Goal: Task Accomplishment & Management: Manage account settings

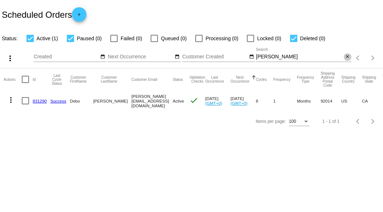
click at [346, 56] on mat-icon "close" at bounding box center [347, 57] width 5 height 6
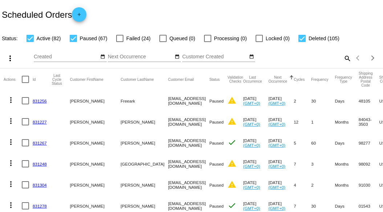
click at [342, 64] on mat-icon "search" at bounding box center [346, 58] width 9 height 11
click at [304, 60] on input "Search" at bounding box center [303, 57] width 95 height 6
paste input "[PERSON_NAME][EMAIL_ADDRESS][DOMAIN_NAME]"
type input "[PERSON_NAME][EMAIL_ADDRESS][DOMAIN_NAME]"
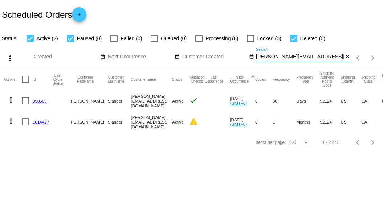
click at [41, 100] on link "990569" at bounding box center [40, 101] width 14 height 5
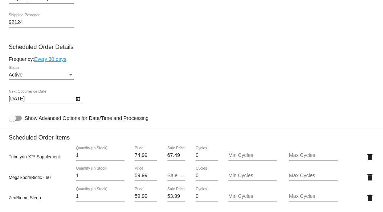
scroll to position [399, 0]
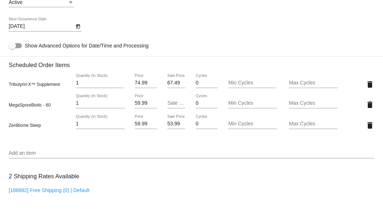
click at [170, 103] on input "Sale Price" at bounding box center [176, 103] width 18 height 6
type input "53.99"
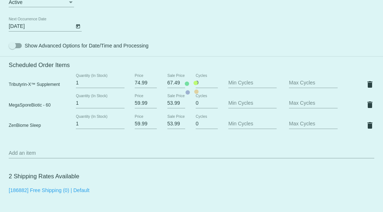
click at [212, 37] on mat-card "Customer 6977674: [PERSON_NAME] [PERSON_NAME][EMAIL_ADDRESS][DOMAIN_NAME] Custo…" at bounding box center [191, 88] width 383 height 766
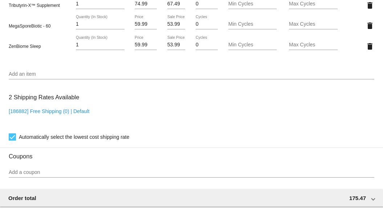
scroll to position [477, 0]
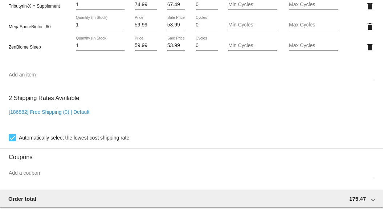
click at [151, 107] on div "2 Shipping Rates Available [186882] Free Shipping (0) | Default Automatically s…" at bounding box center [191, 116] width 365 height 52
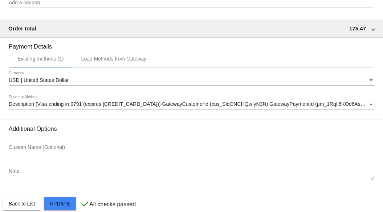
scroll to position [659, 0]
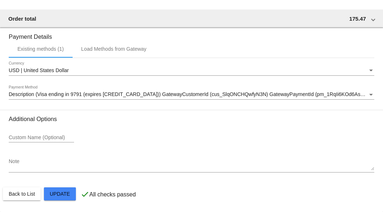
click at [182, 169] on textarea "Note" at bounding box center [191, 165] width 365 height 12
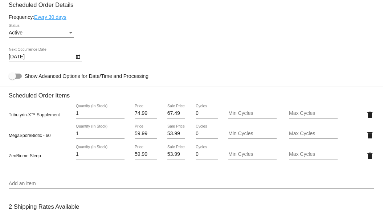
scroll to position [405, 0]
